Goal: Task Accomplishment & Management: Use online tool/utility

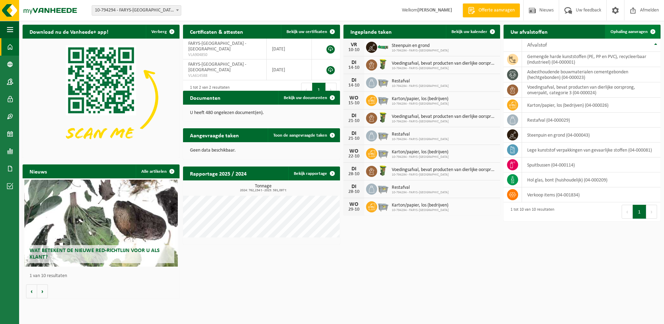
click at [632, 31] on span "Ophaling aanvragen" at bounding box center [629, 32] width 37 height 5
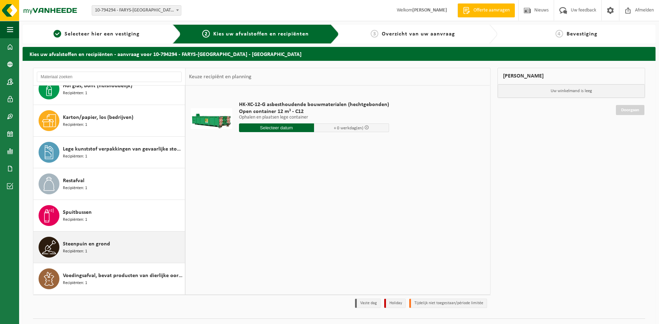
scroll to position [16, 0]
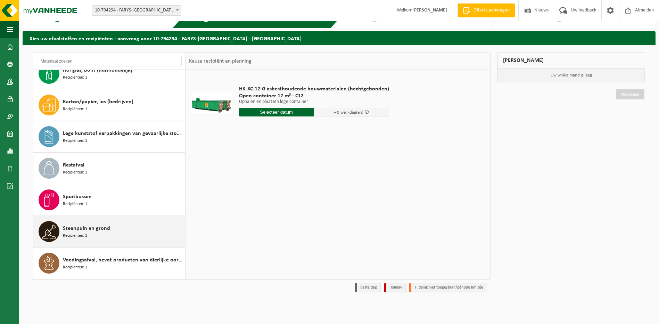
click at [73, 229] on span "Steenpuin en grond" at bounding box center [86, 228] width 47 height 8
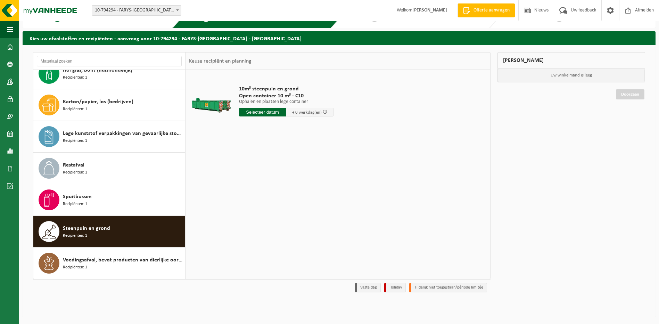
click at [263, 113] on input "text" at bounding box center [262, 112] width 47 height 9
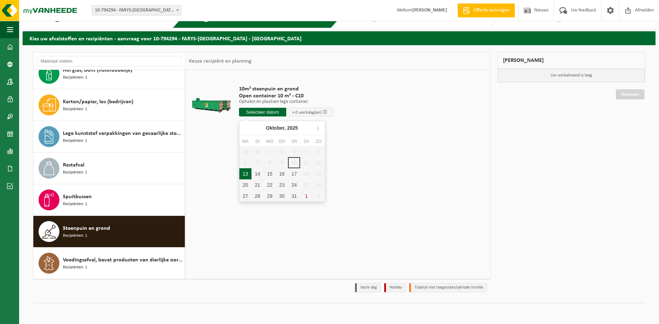
click at [246, 175] on div "13" at bounding box center [245, 173] width 12 height 11
type input "Van 2025-10-13"
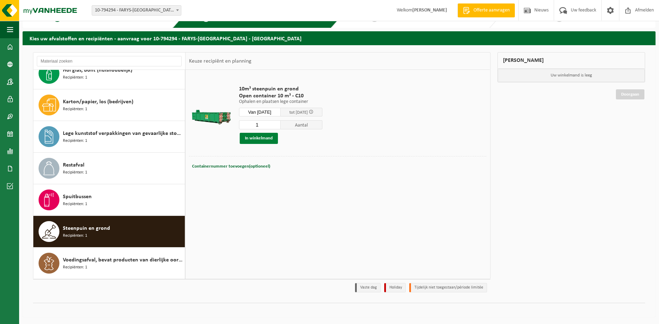
click at [256, 140] on button "In winkelmand" at bounding box center [259, 138] width 38 height 11
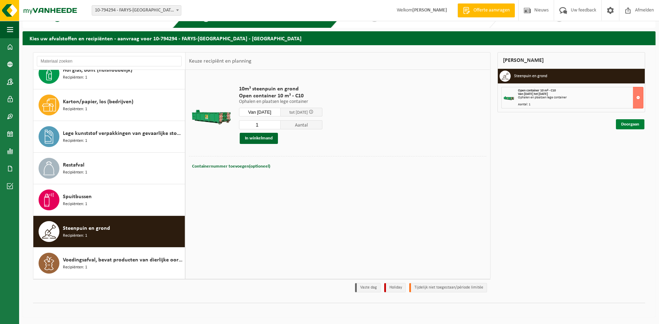
click at [634, 124] on link "Doorgaan" at bounding box center [630, 124] width 28 height 10
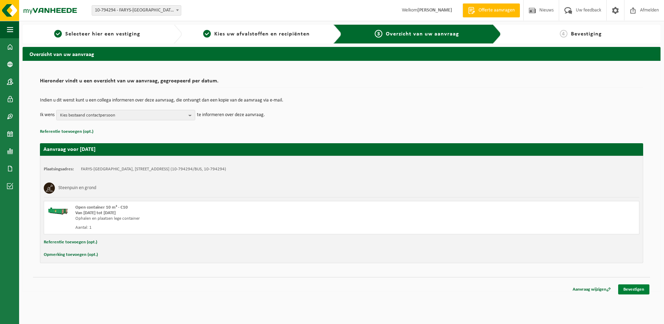
click at [635, 288] on link "Bevestigen" at bounding box center [633, 289] width 31 height 10
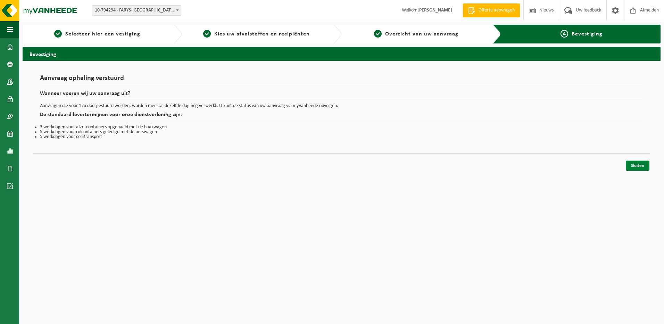
click at [639, 164] on link "Sluiten" at bounding box center [638, 166] width 24 height 10
